Goal: Task Accomplishment & Management: Use online tool/utility

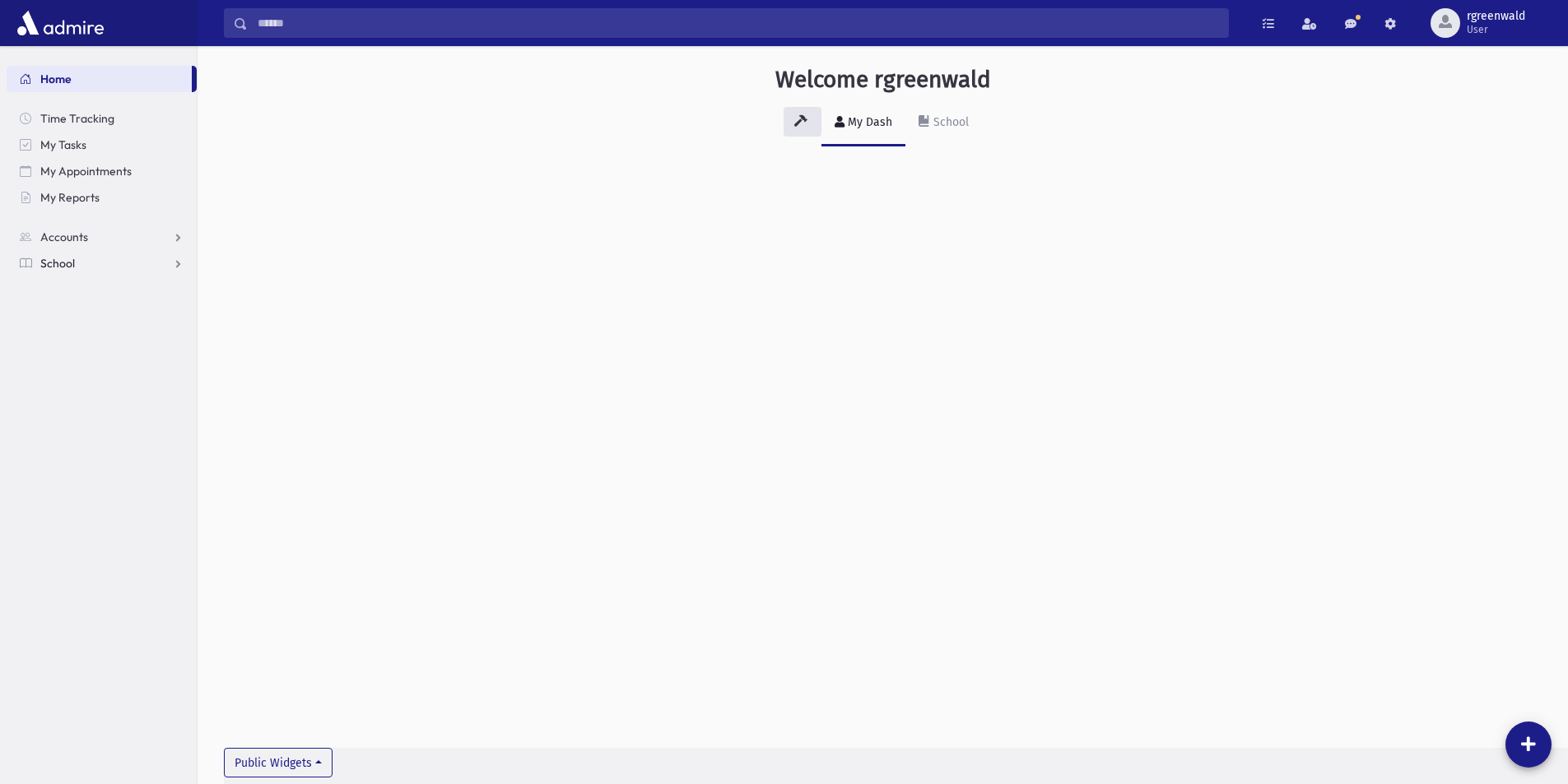
click at [64, 262] on span "School" at bounding box center [57, 263] width 34 height 15
click at [89, 319] on span "Attendance" at bounding box center [80, 315] width 61 height 15
click at [76, 335] on span "Entry" at bounding box center [77, 342] width 28 height 15
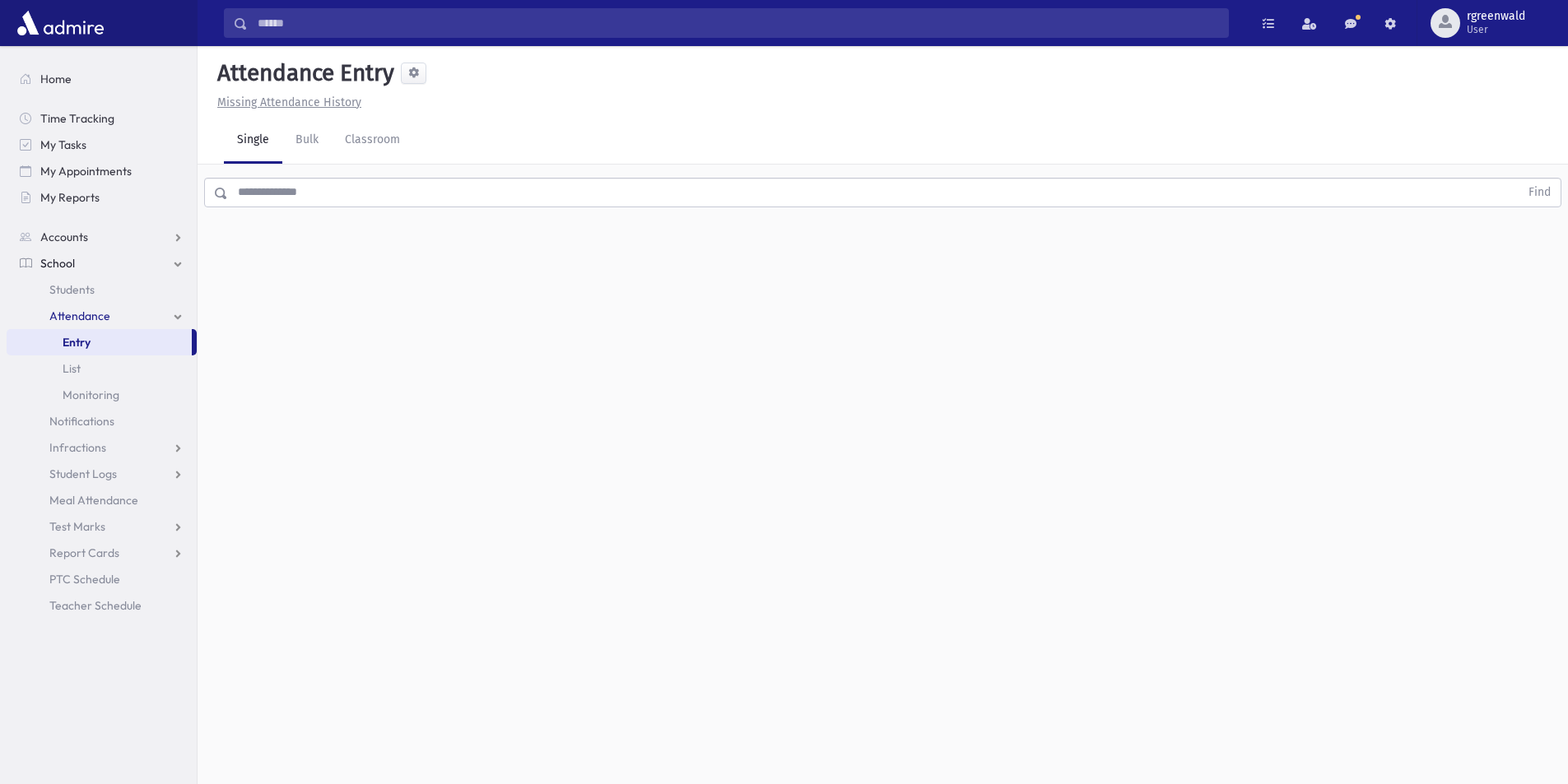
click at [539, 193] on input "text" at bounding box center [874, 192] width 1292 height 30
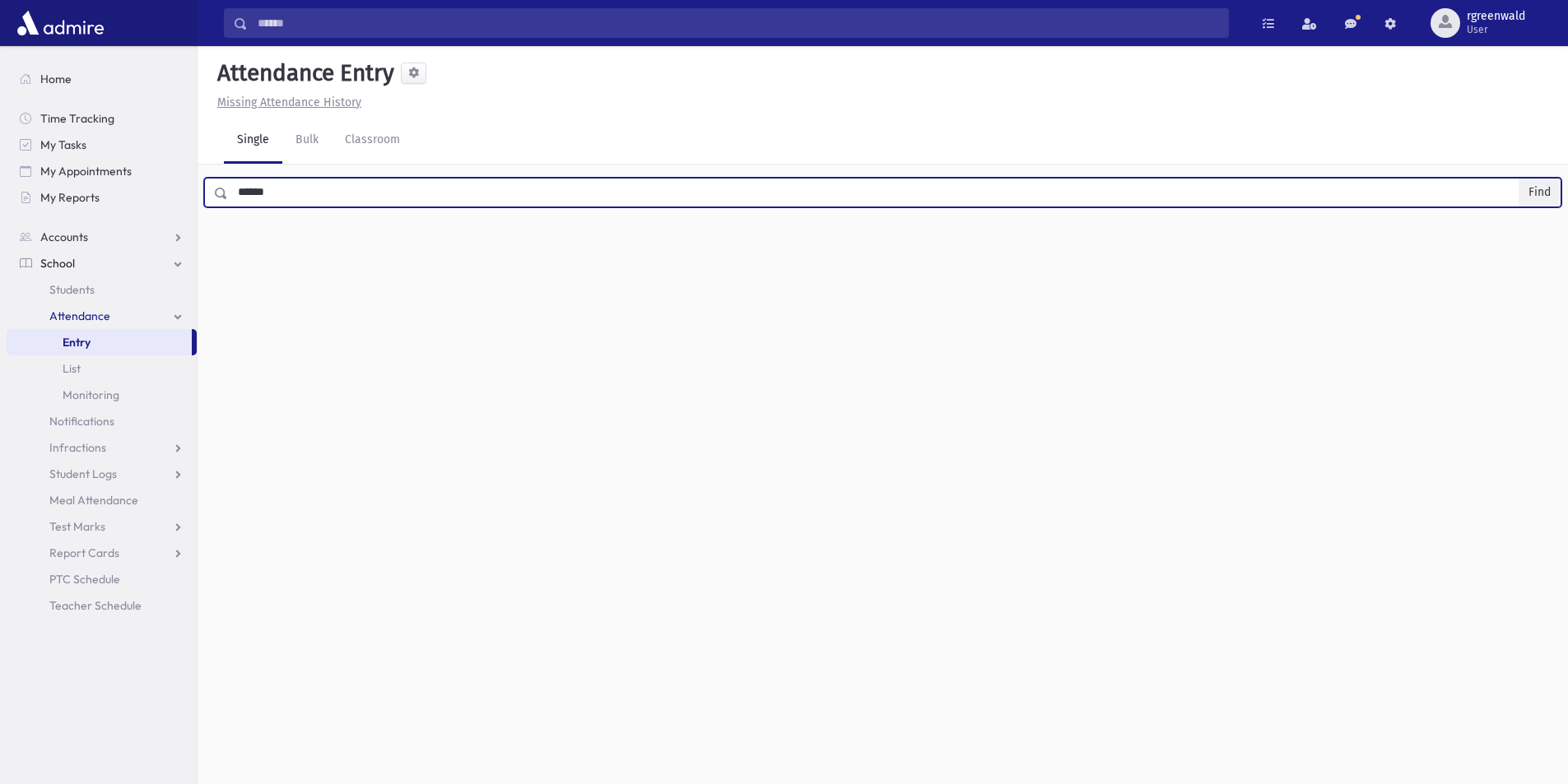
type input "******"
click at [1543, 192] on button "Find" at bounding box center [1541, 192] width 42 height 28
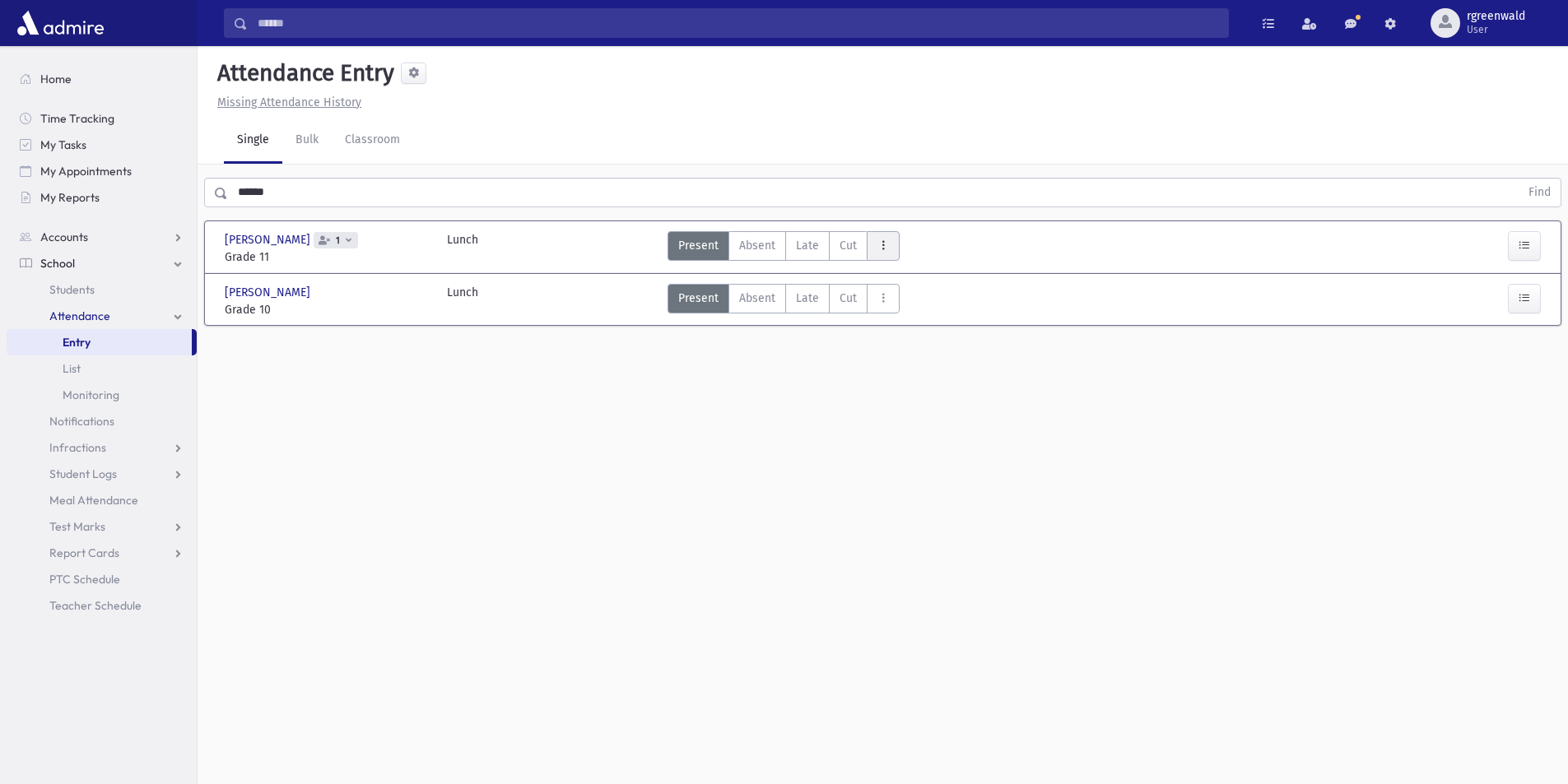
click at [875, 240] on button "AttTypes" at bounding box center [882, 246] width 33 height 30
click at [895, 321] on span "Early Dismissal" at bounding box center [932, 320] width 105 height 18
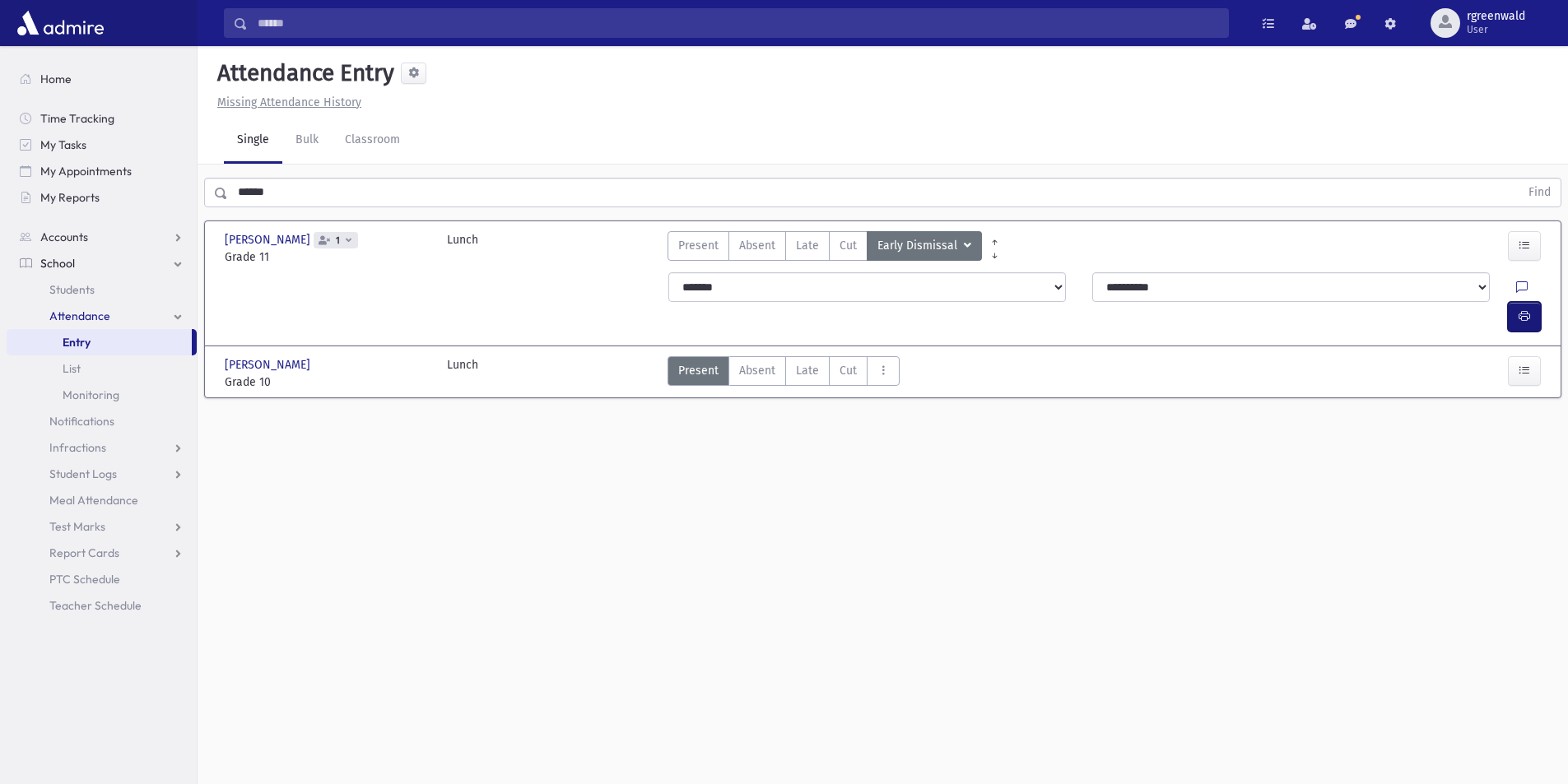
click at [1519, 309] on icon "button" at bounding box center [1525, 316] width 11 height 14
click at [1539, 252] on button "button" at bounding box center [1524, 246] width 33 height 30
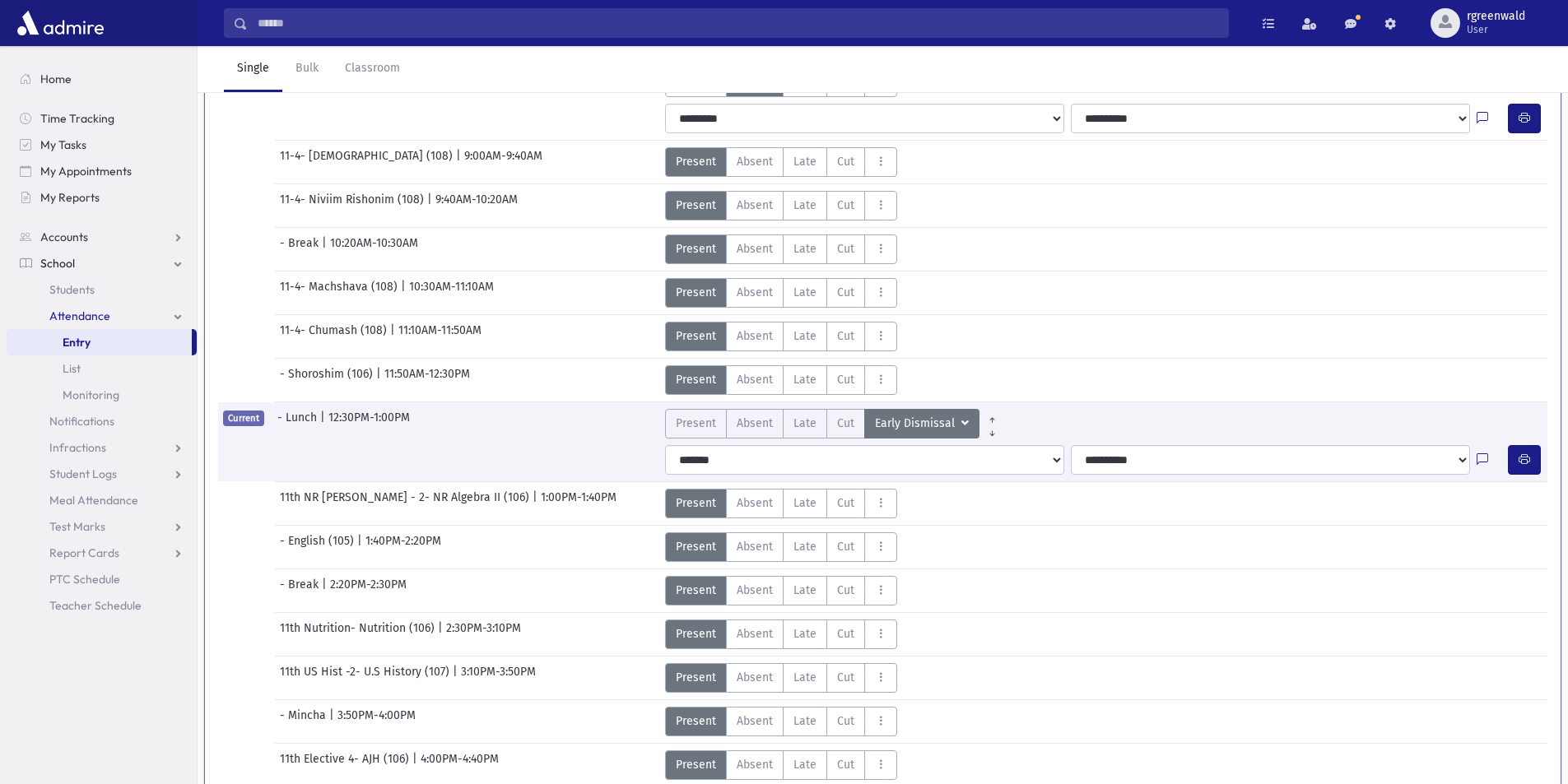
scroll to position [365, 0]
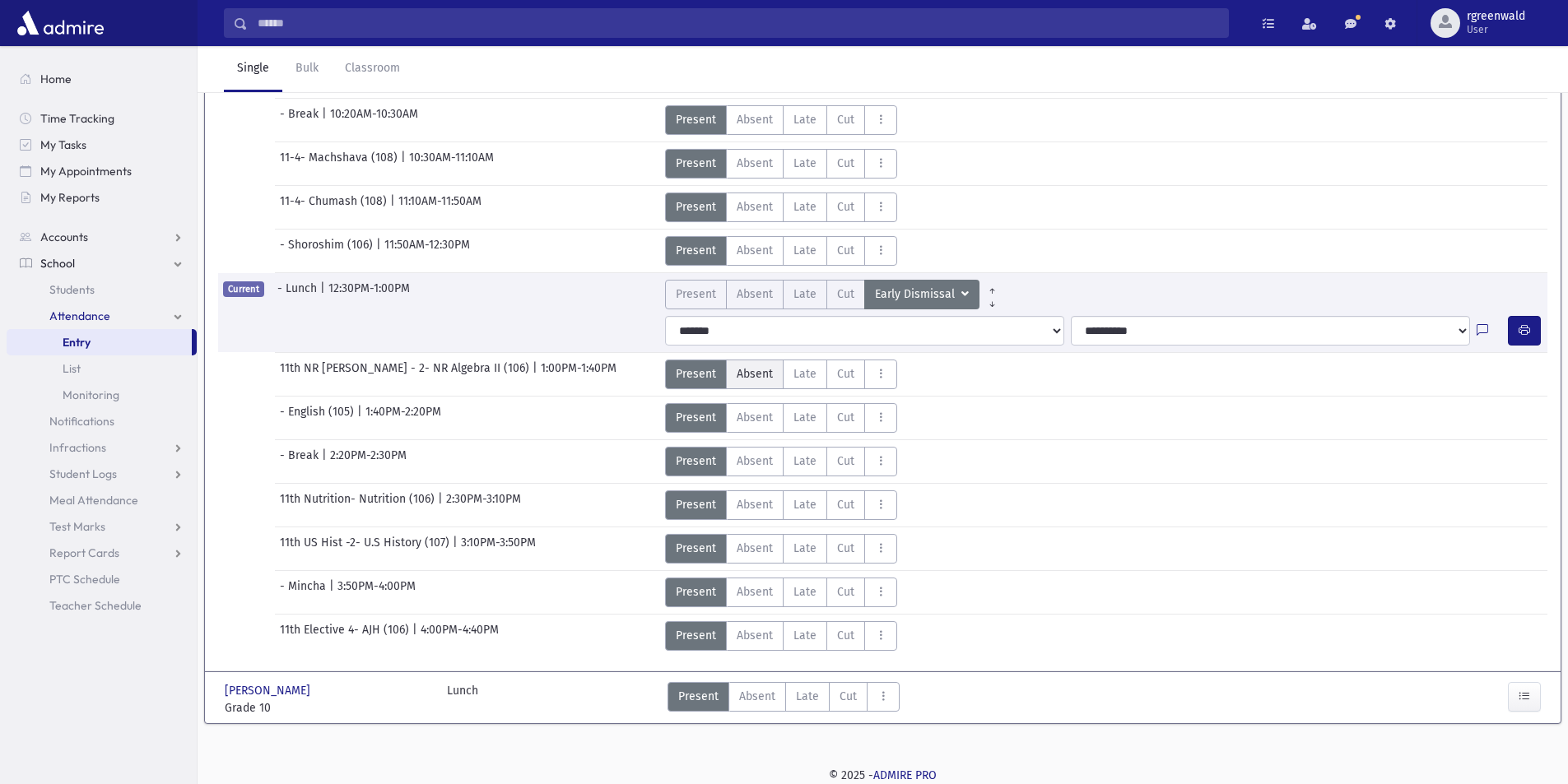
click at [761, 378] on span "Absent" at bounding box center [754, 374] width 36 height 18
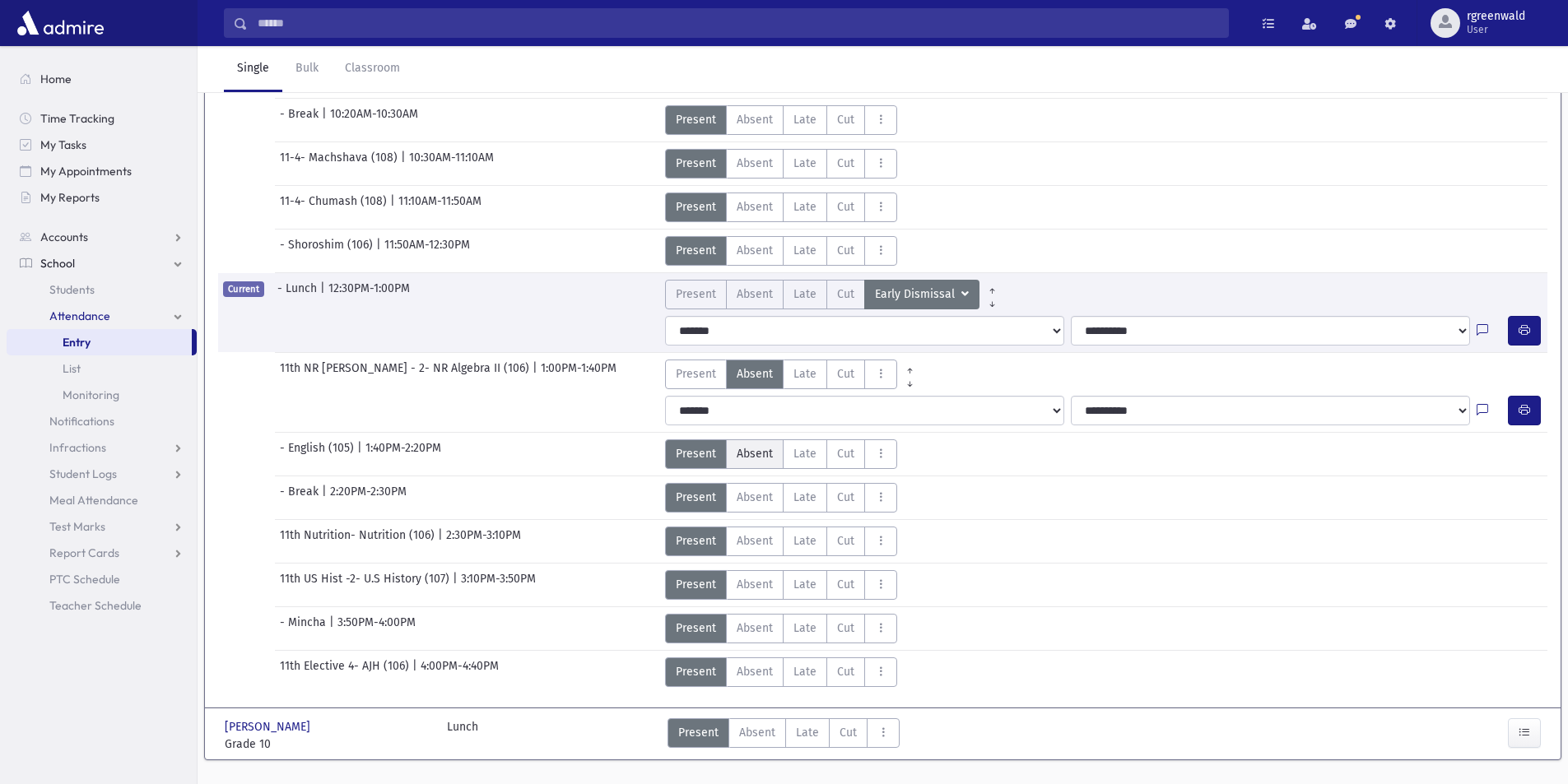
click at [747, 458] on span "Absent" at bounding box center [754, 454] width 36 height 18
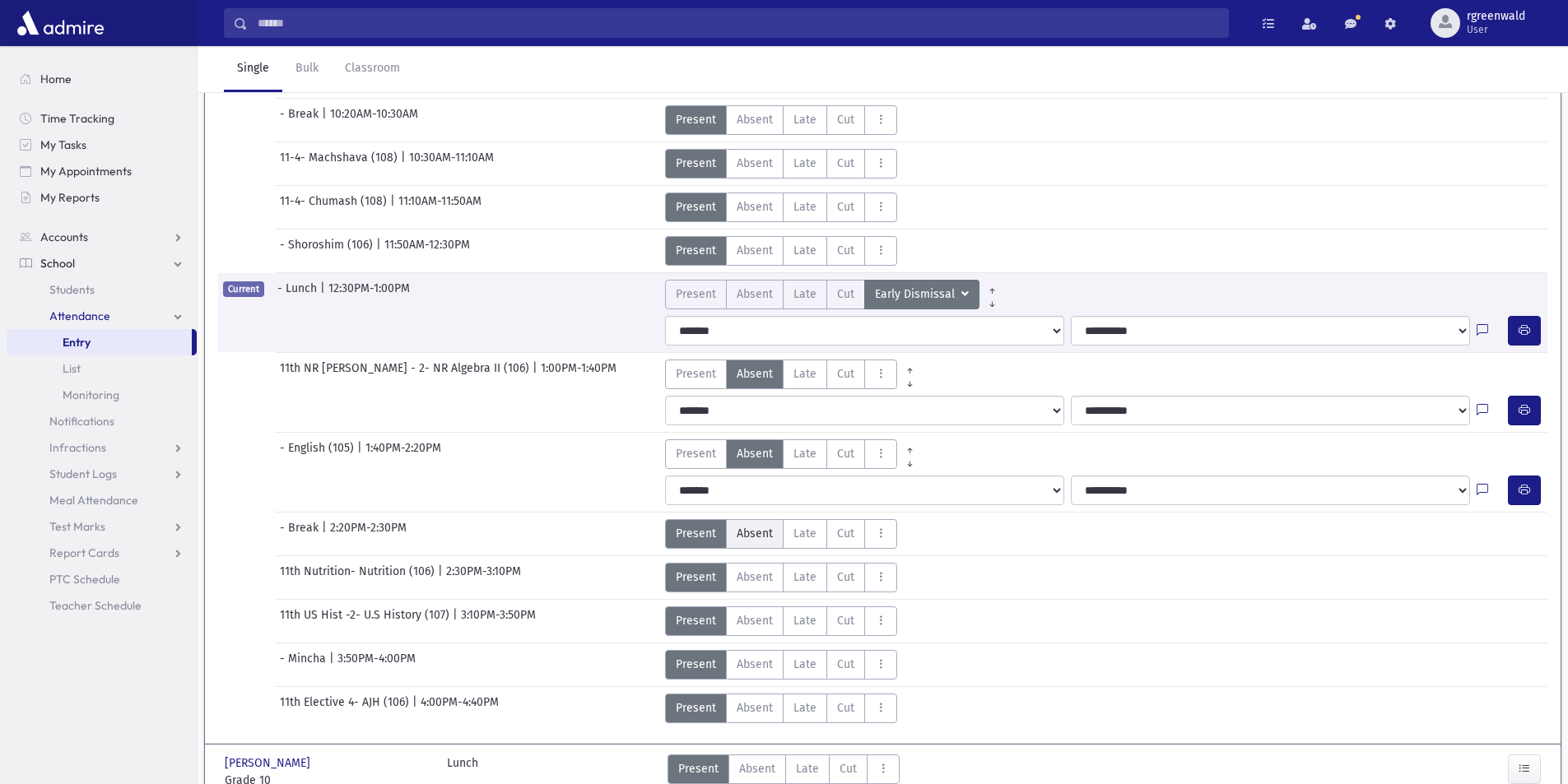
click at [759, 535] on span "Absent" at bounding box center [754, 534] width 36 height 18
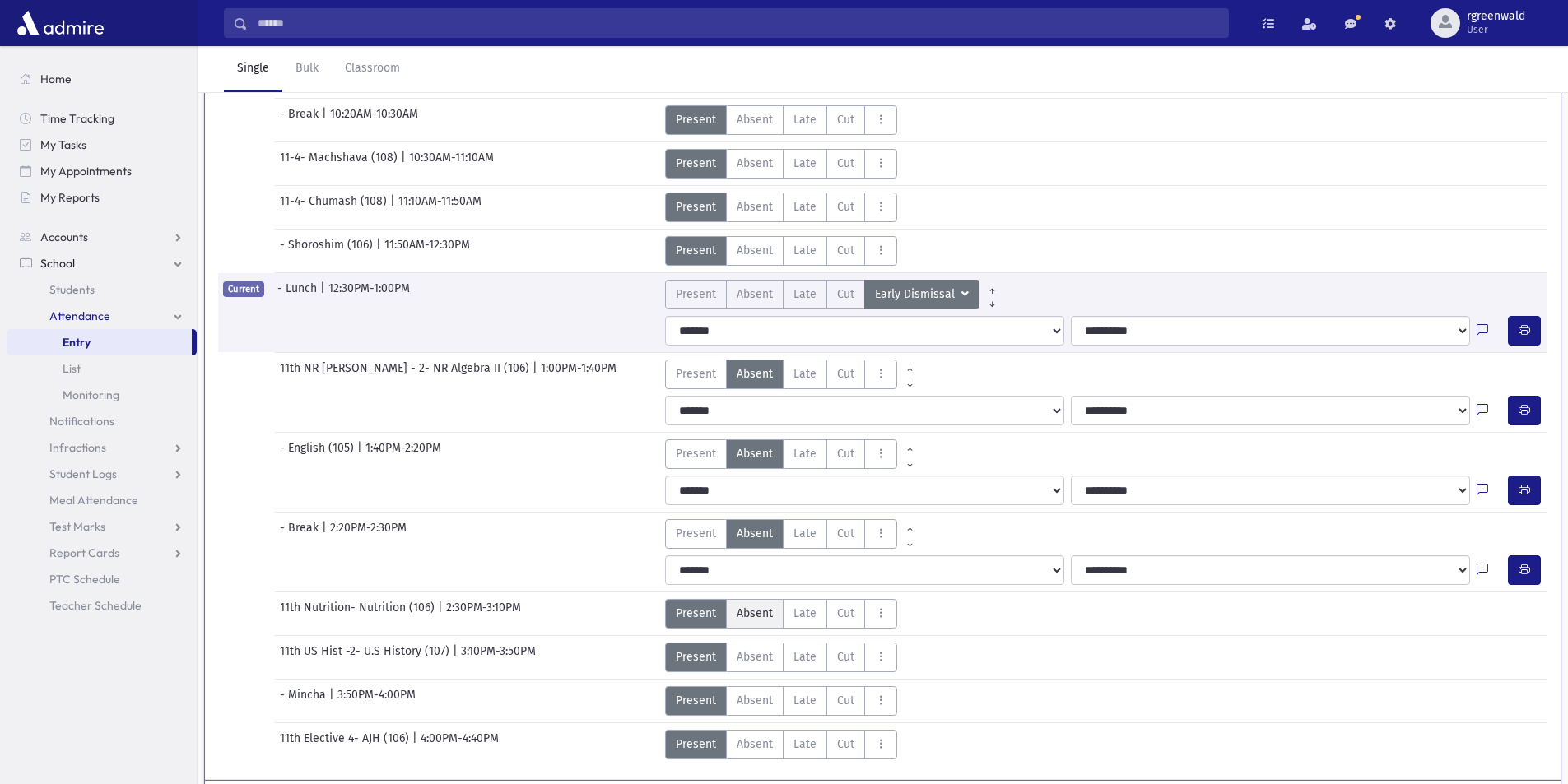
click at [754, 611] on span "Absent" at bounding box center [754, 614] width 36 height 18
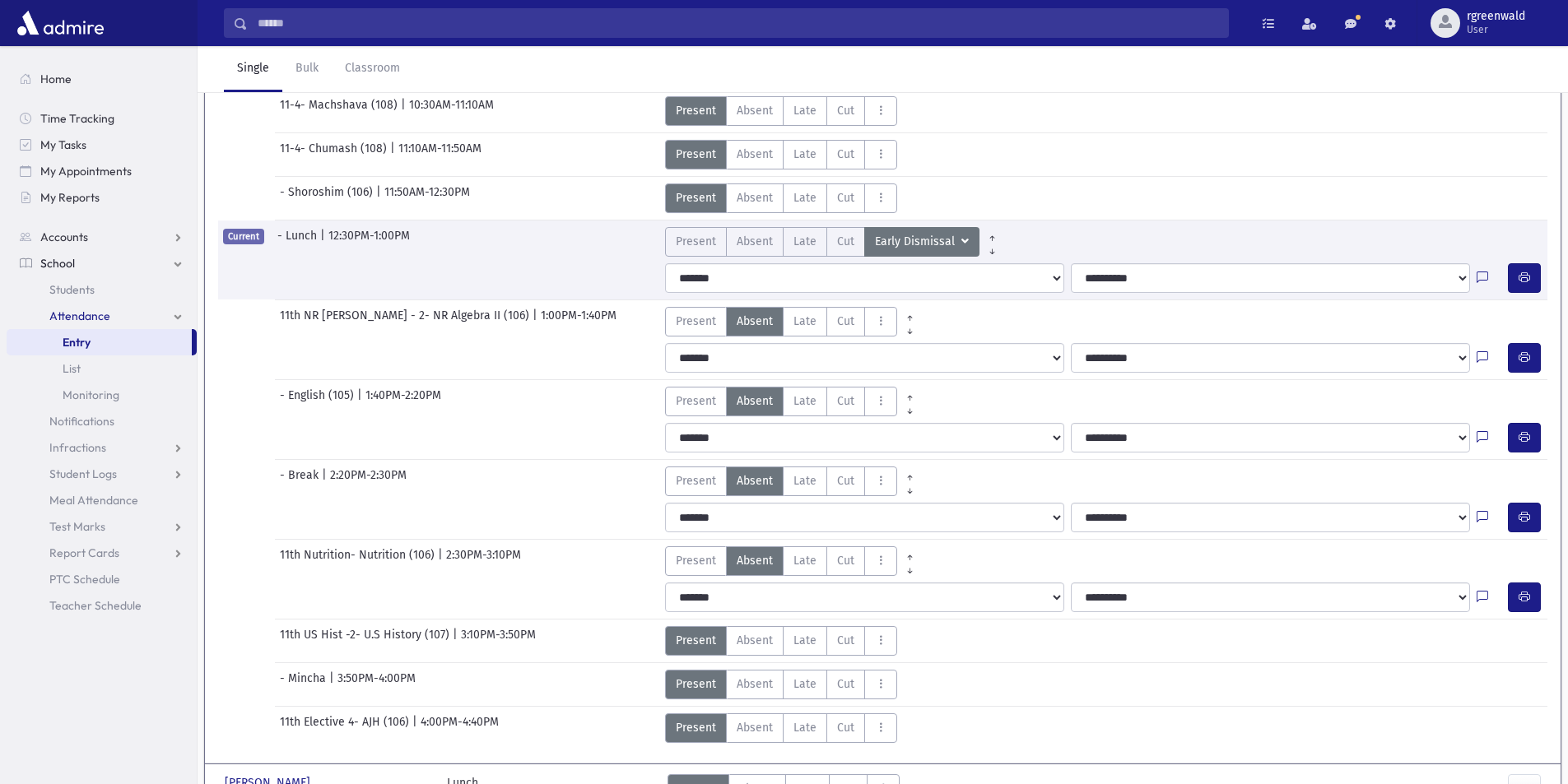
scroll to position [509, 0]
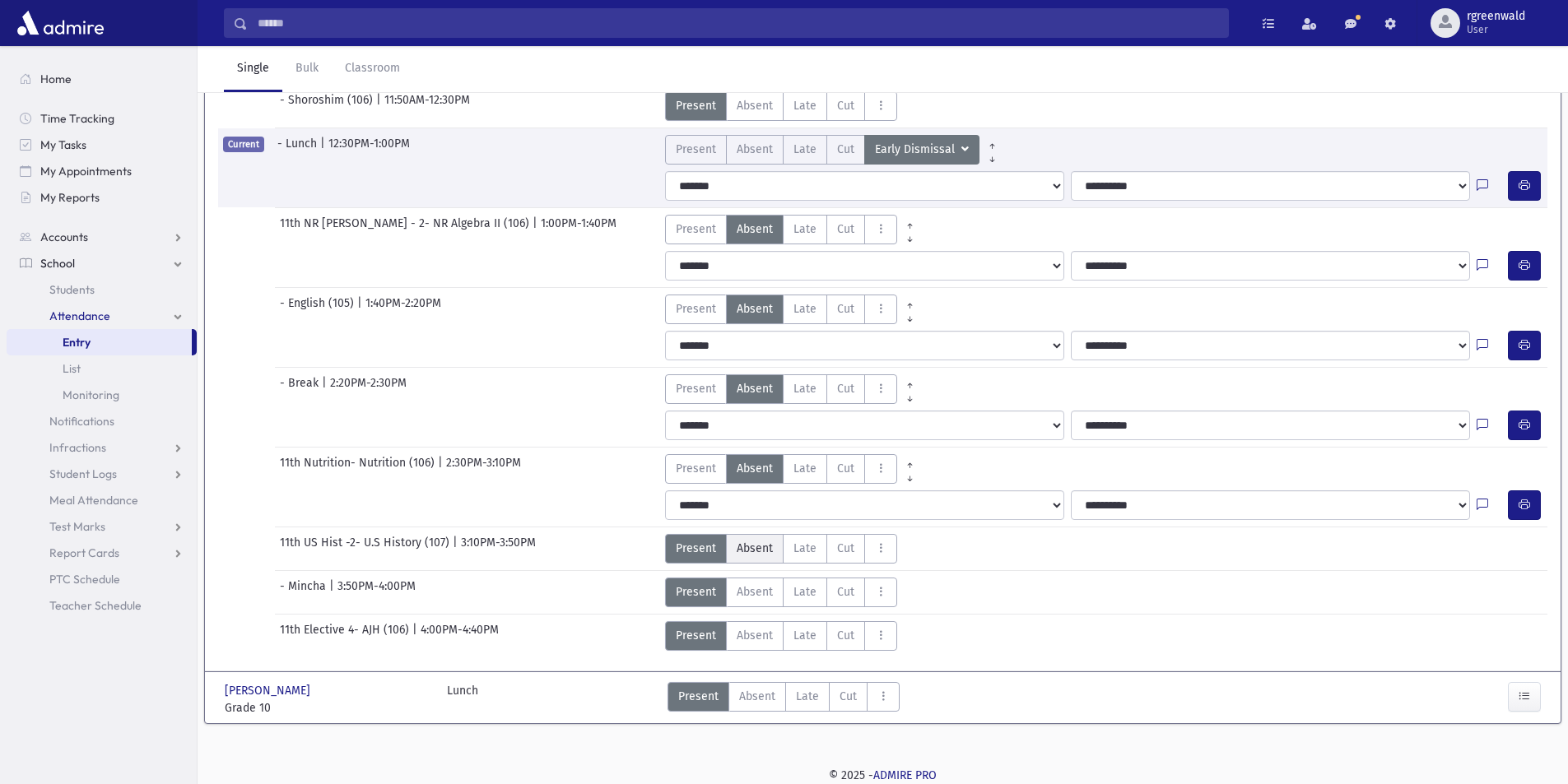
click at [755, 552] on span "Absent" at bounding box center [754, 548] width 36 height 18
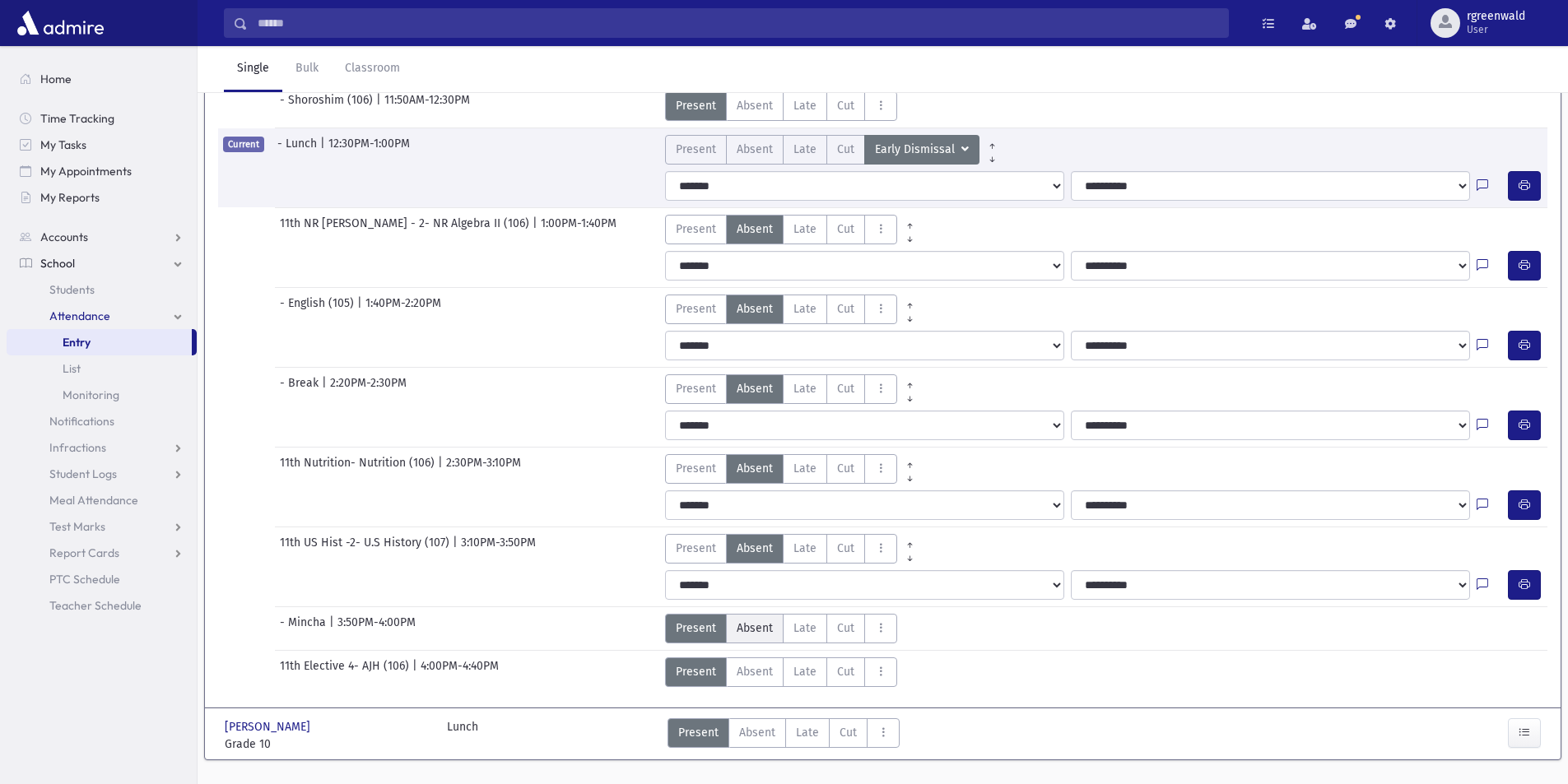
click at [757, 629] on span "Absent" at bounding box center [754, 629] width 36 height 18
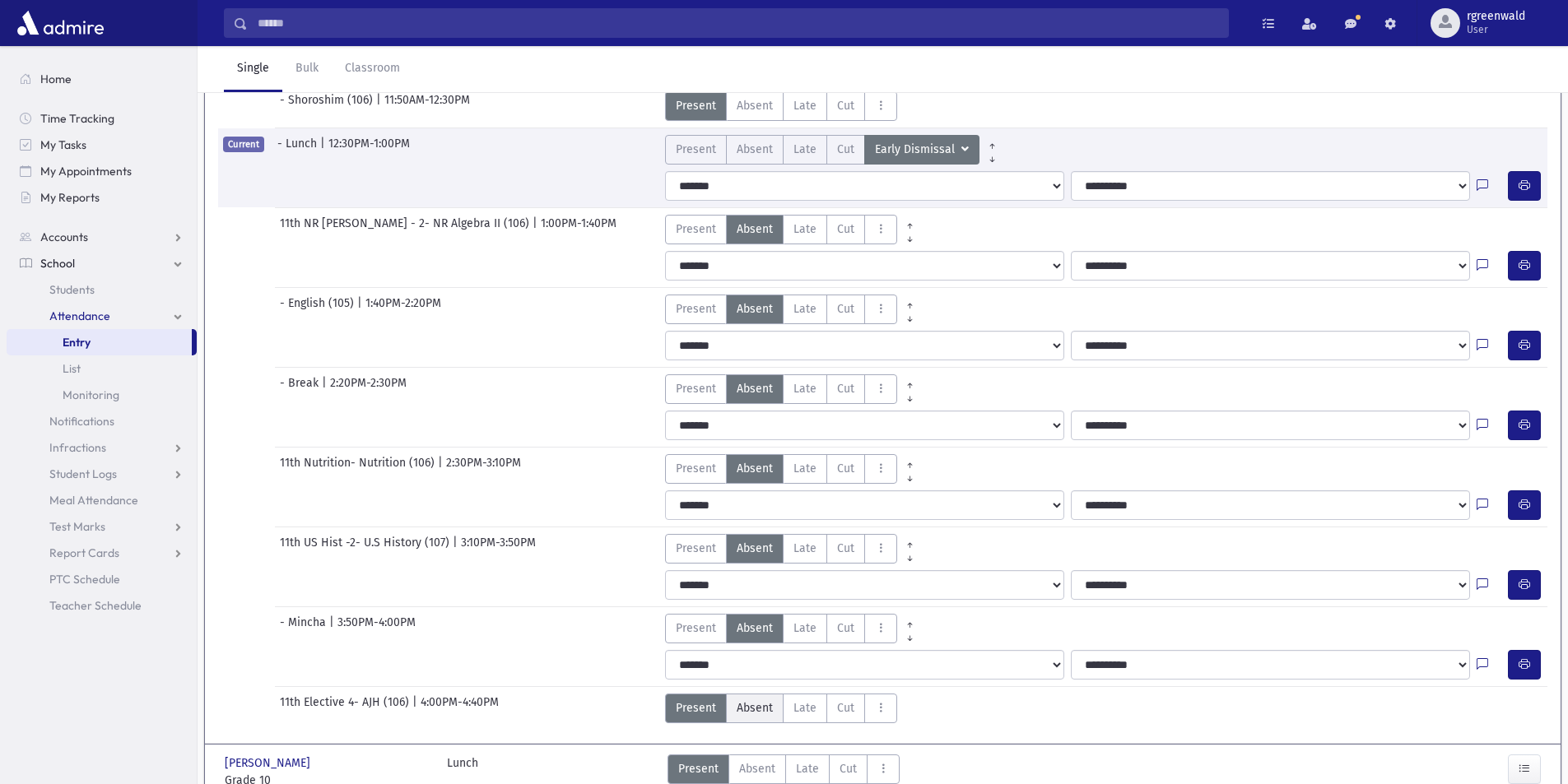
click at [752, 721] on label "Absent A" at bounding box center [754, 709] width 57 height 30
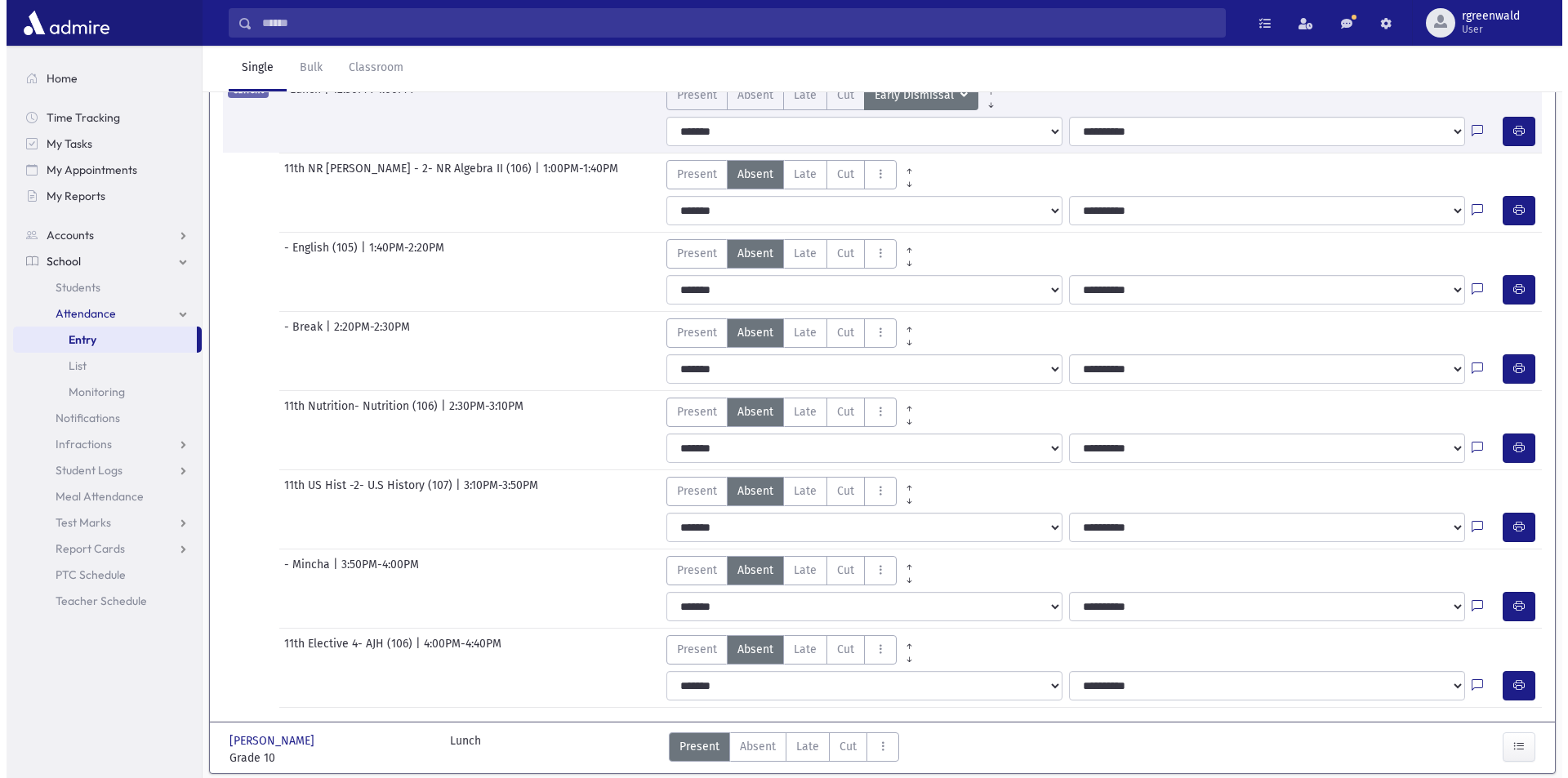
scroll to position [614, 0]
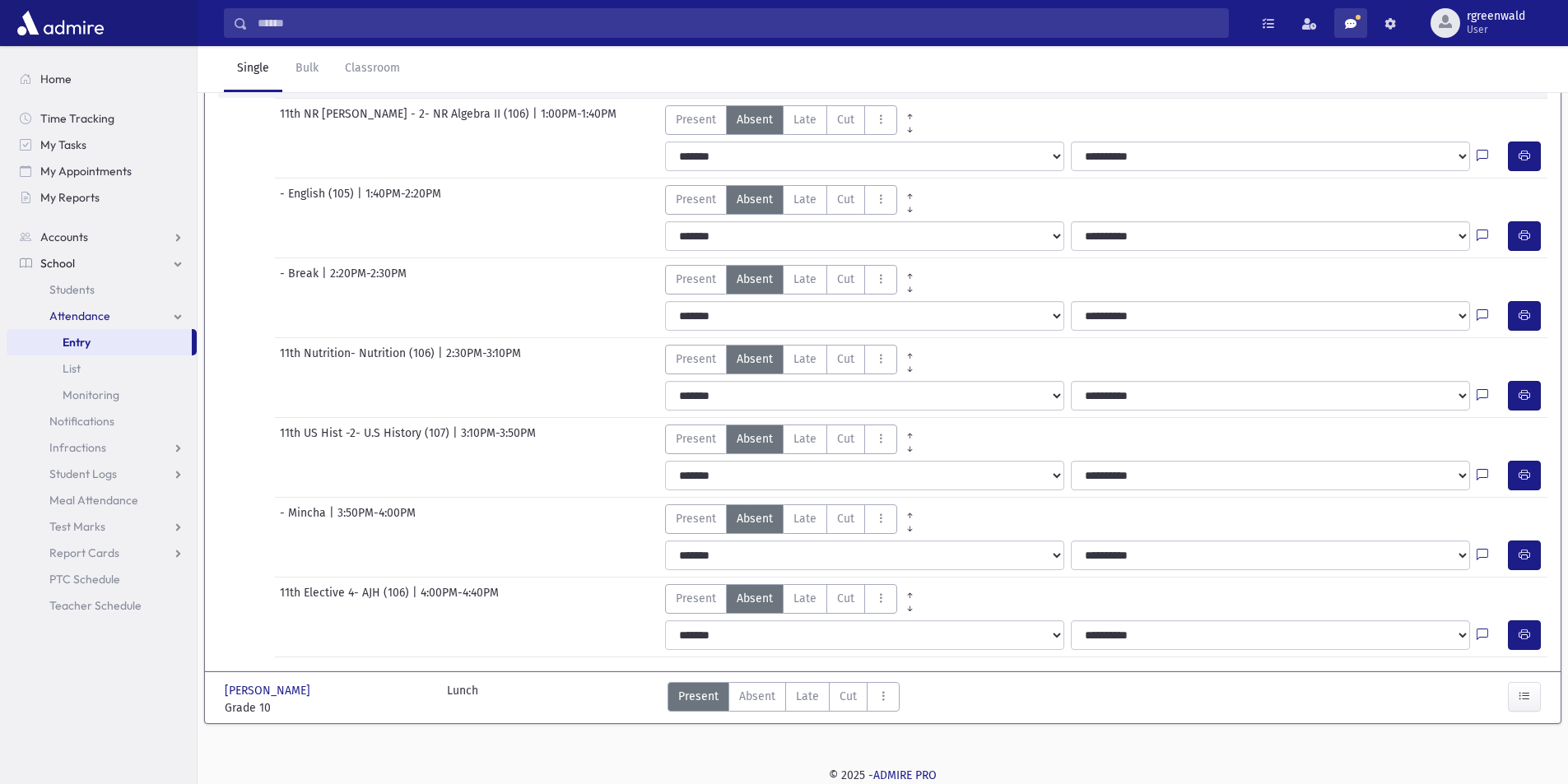
click at [1352, 19] on span at bounding box center [1351, 24] width 11 height 11
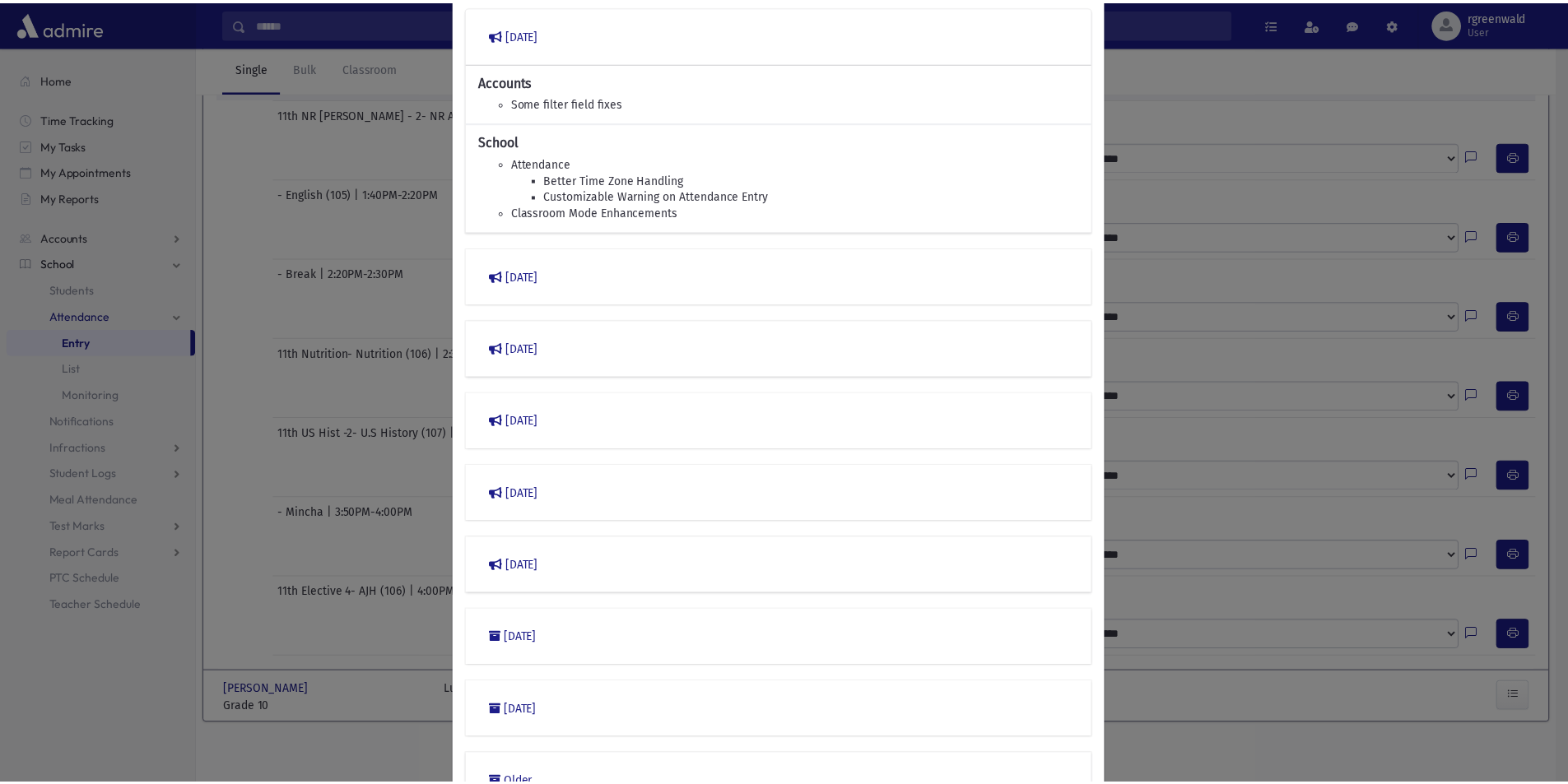
scroll to position [0, 0]
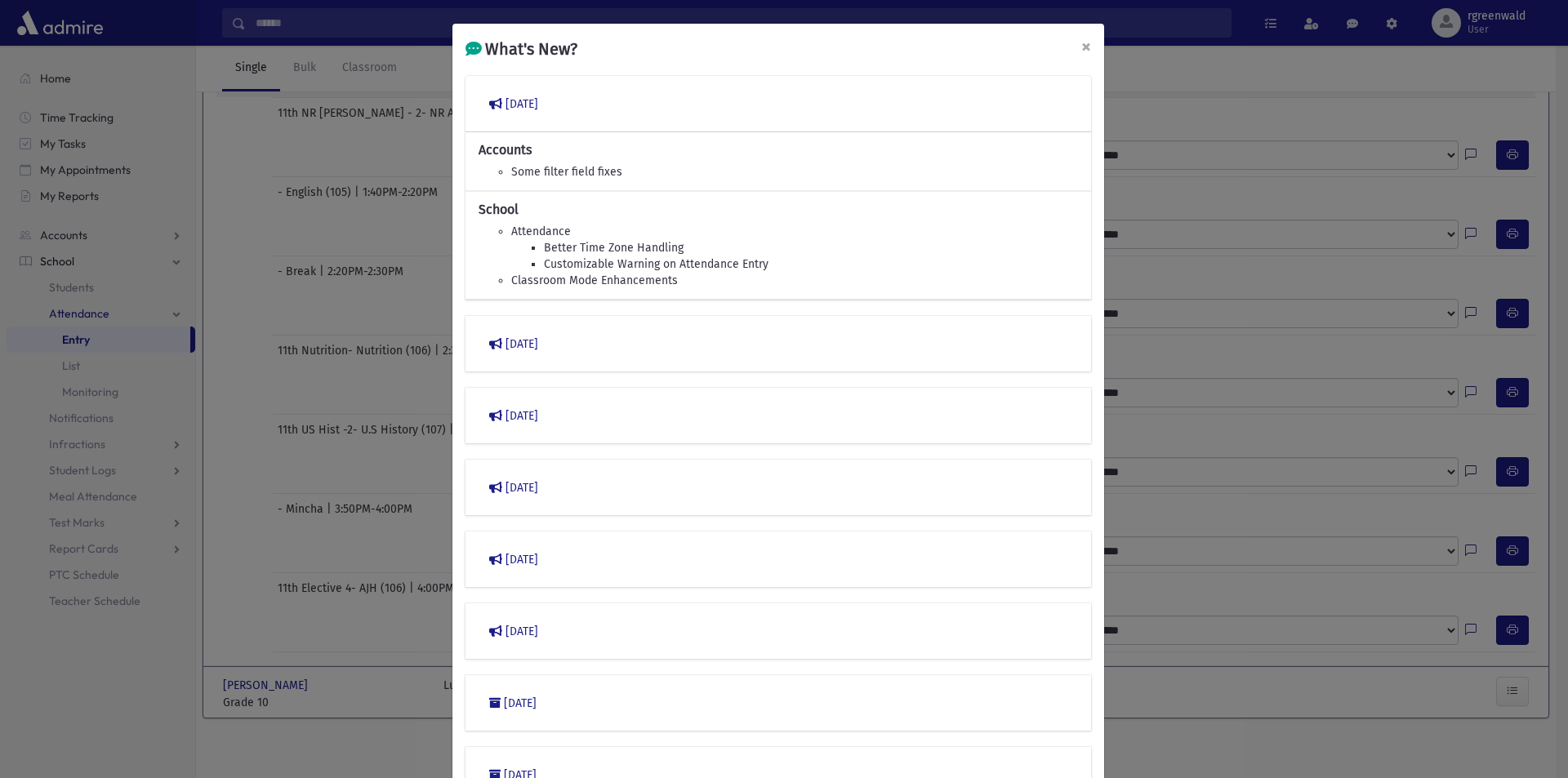
click at [1084, 43] on span "×" at bounding box center [1086, 46] width 10 height 23
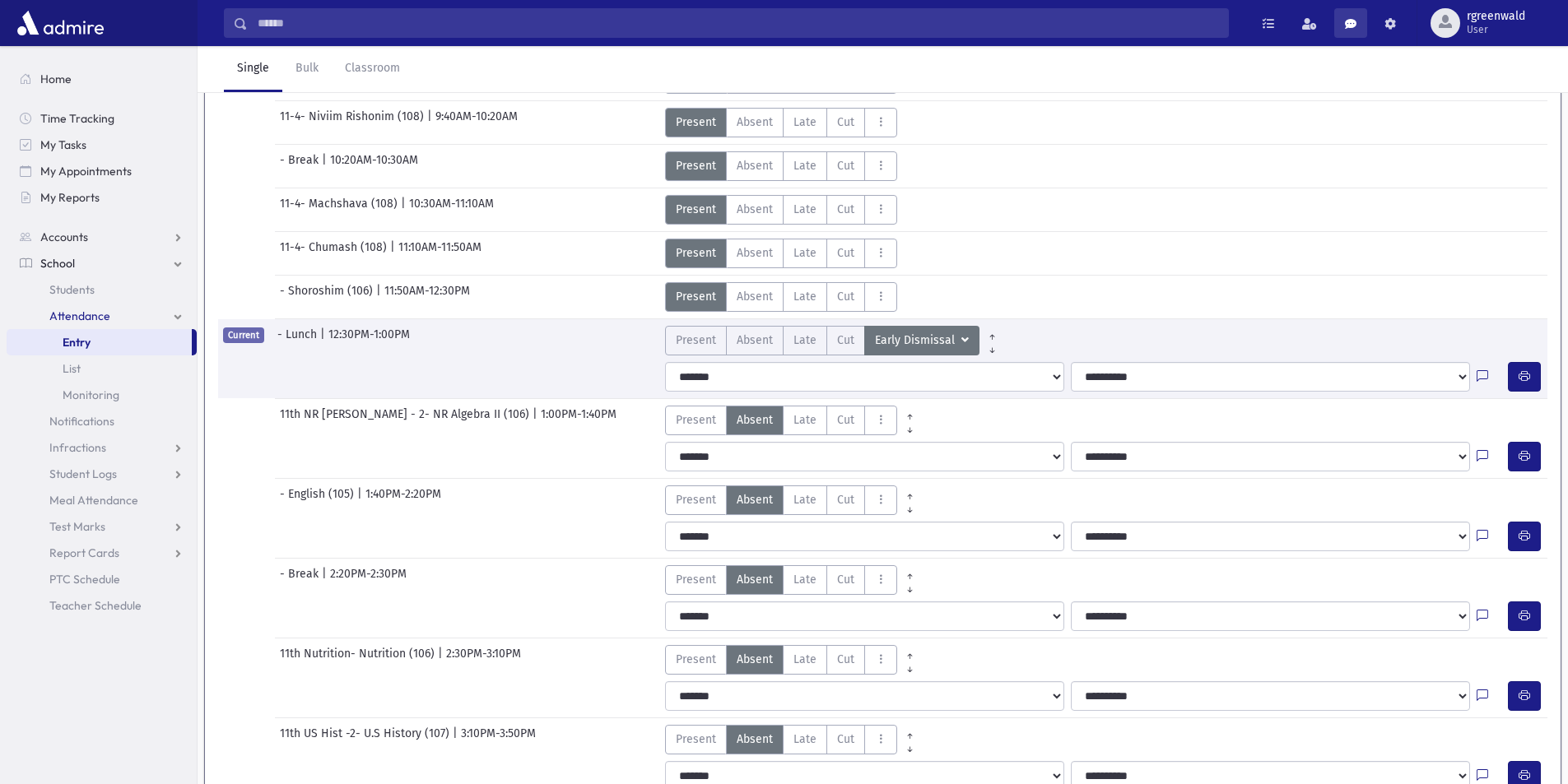
scroll to position [42, 0]
